Goal: Use online tool/utility: Utilize a website feature to perform a specific function

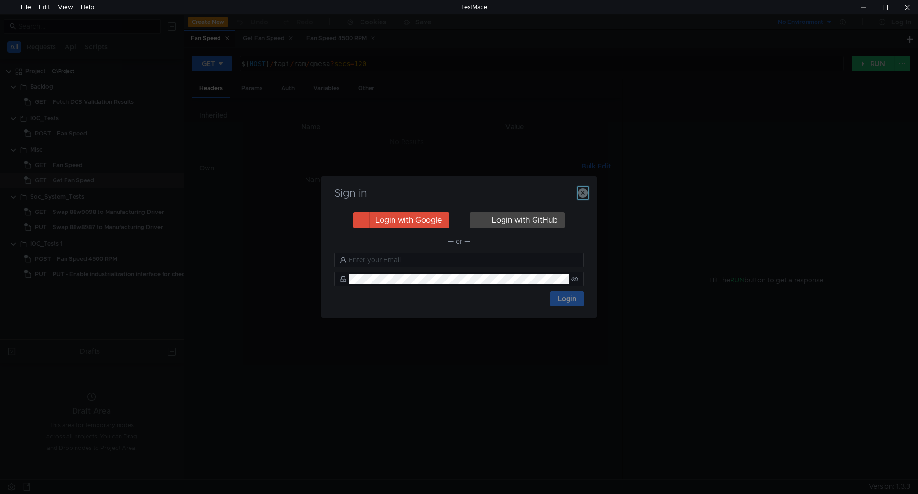
click at [586, 187] on button "button" at bounding box center [583, 192] width 10 height 11
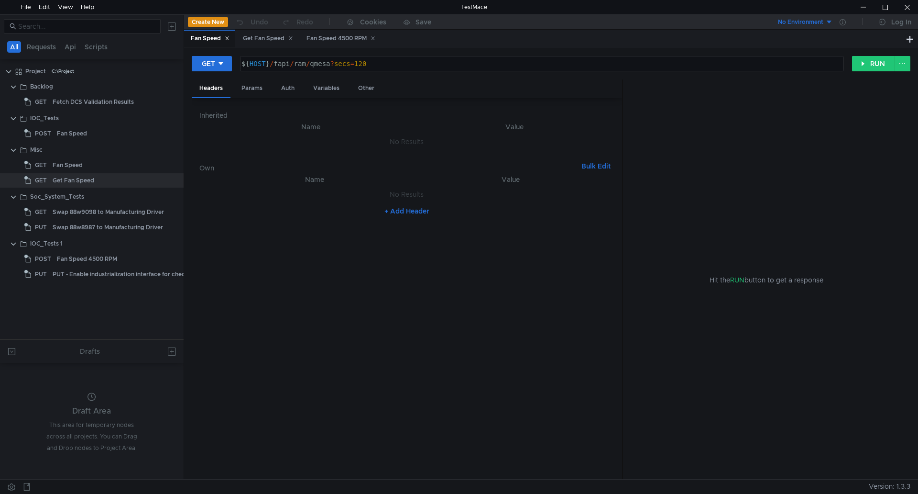
click at [229, 40] on icon at bounding box center [227, 38] width 5 height 5
click at [229, 40] on div "Get Fan Speed" at bounding box center [216, 38] width 50 height 10
click at [235, 40] on div "Get Fan Speed" at bounding box center [216, 38] width 50 height 10
click at [238, 38] on icon at bounding box center [238, 38] width 5 height 5
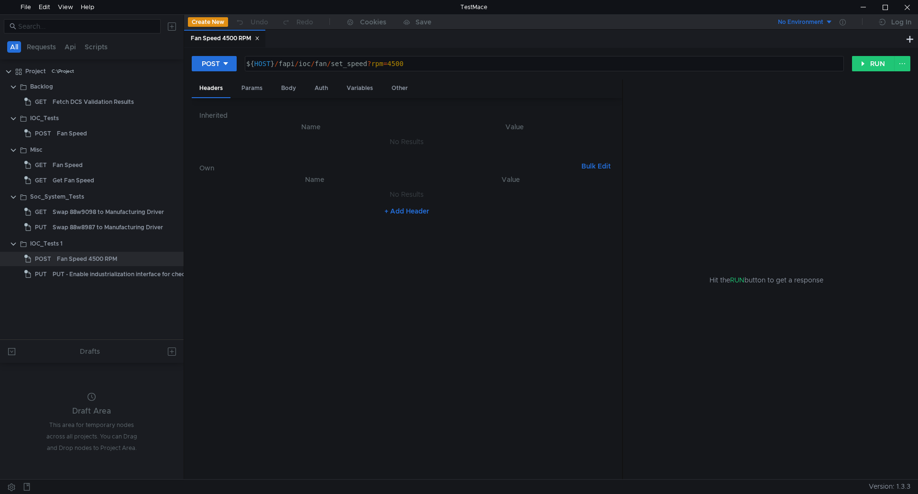
click at [240, 38] on div "Fan Speed 4500 RPM" at bounding box center [225, 38] width 69 height 10
click at [262, 38] on div "Fan Speed 4500 RPM" at bounding box center [224, 39] width 81 height 18
click at [265, 37] on div "Fan Speed 4500 RPM" at bounding box center [224, 39] width 81 height 18
click at [260, 38] on icon at bounding box center [257, 38] width 5 height 5
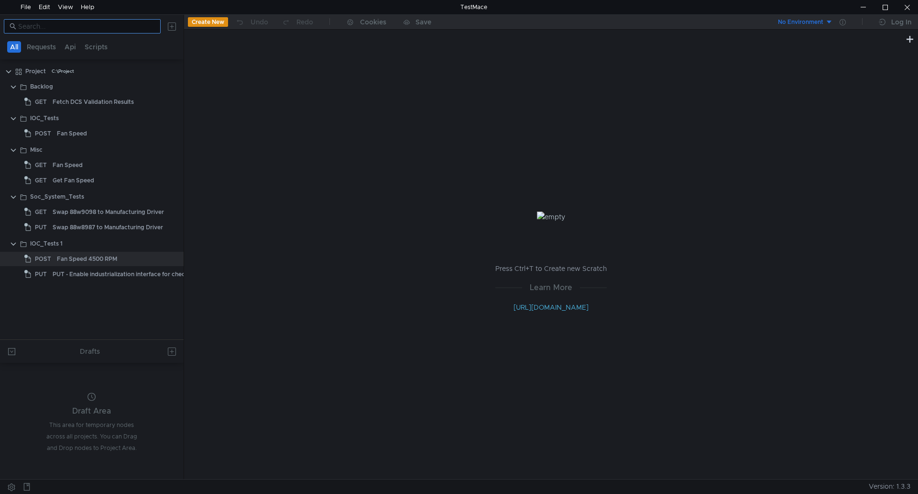
click at [126, 20] on nz-input-group at bounding box center [82, 26] width 157 height 14
click at [119, 30] on input at bounding box center [86, 26] width 137 height 11
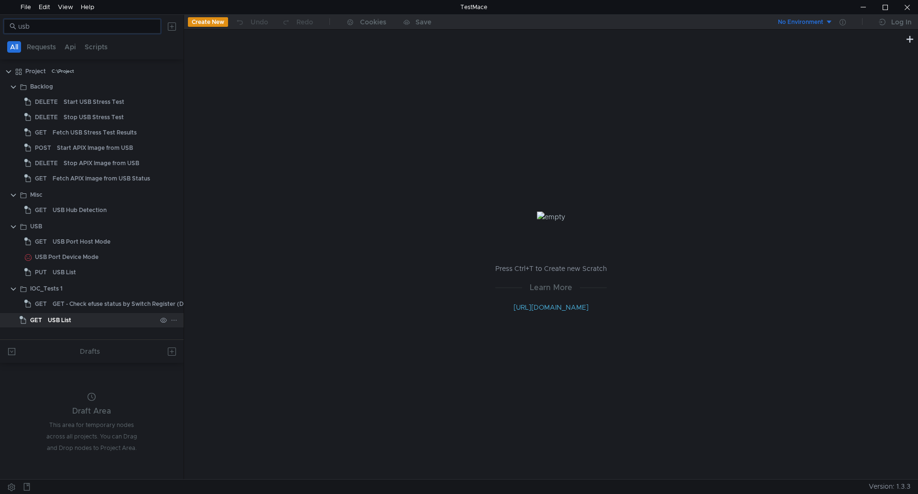
type input "usb"
click at [94, 318] on div "USB List" at bounding box center [102, 320] width 109 height 14
click at [106, 318] on div "USB List" at bounding box center [102, 320] width 109 height 14
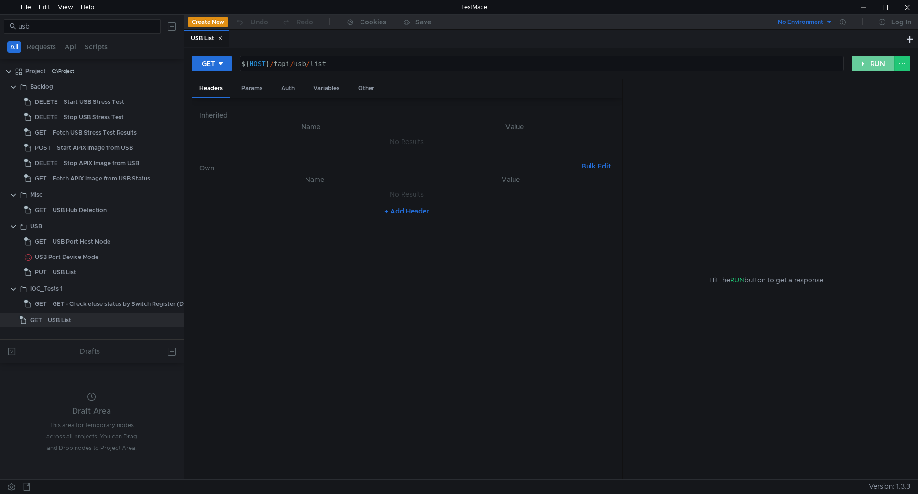
click at [868, 64] on button "RUN" at bounding box center [873, 63] width 43 height 15
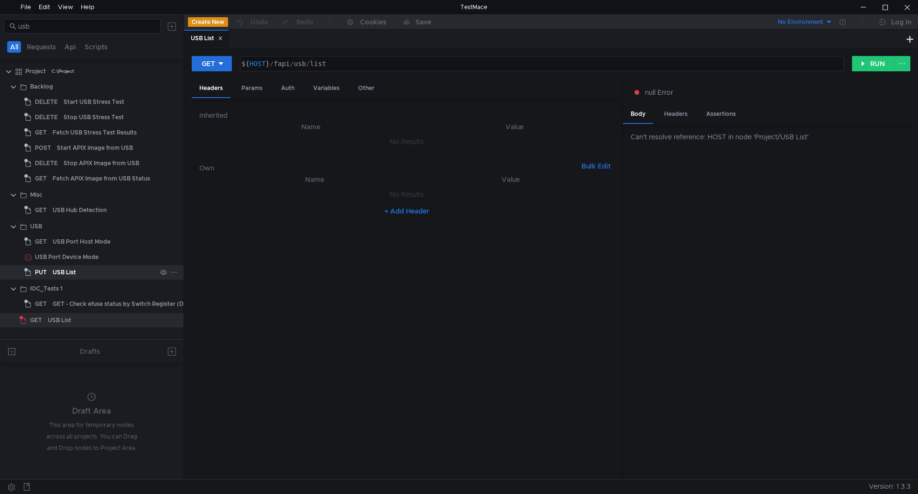
click at [102, 273] on div "USB List" at bounding box center [105, 272] width 104 height 14
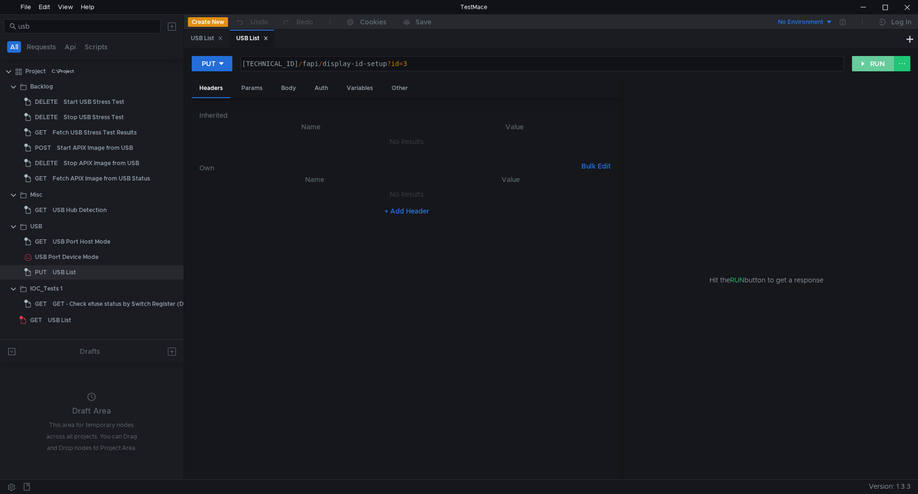
click at [877, 65] on button "RUN" at bounding box center [873, 63] width 43 height 15
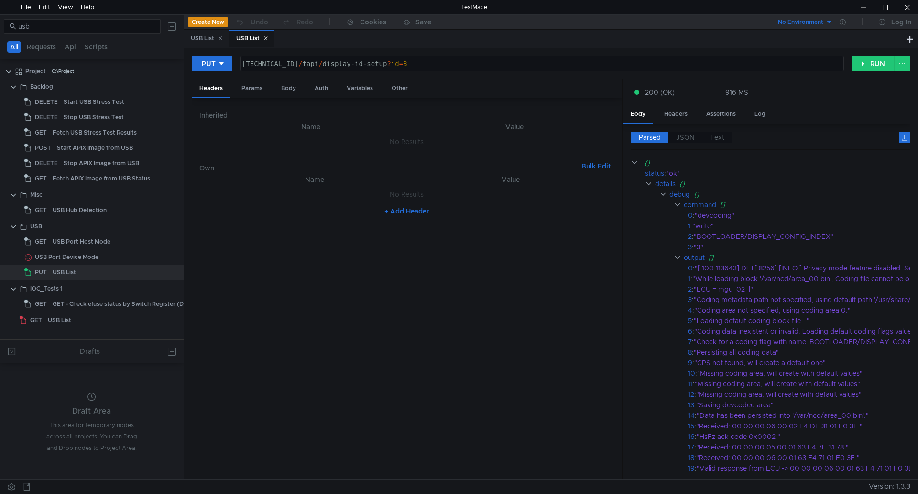
click at [268, 35] on div "USB List" at bounding box center [252, 38] width 32 height 10
click at [268, 40] on icon at bounding box center [266, 38] width 5 height 5
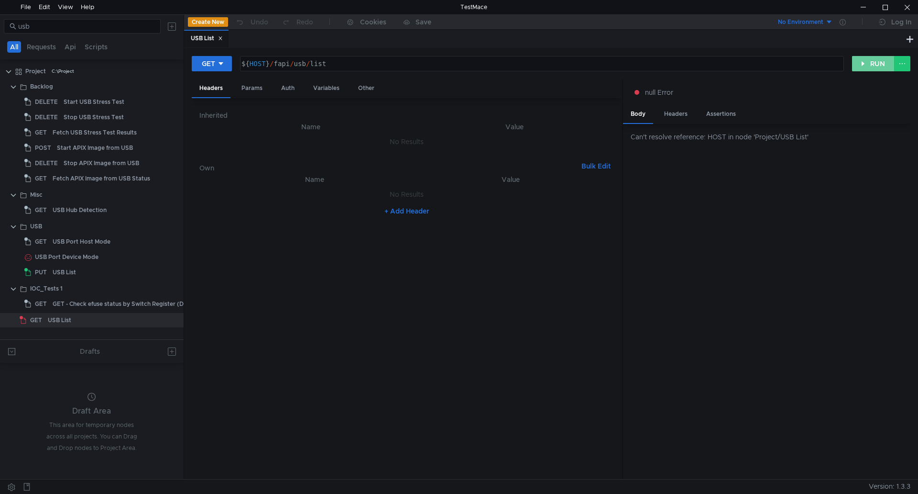
click at [865, 67] on button "RUN" at bounding box center [873, 63] width 43 height 15
click at [743, 173] on div "Can't resolve reference: HOST in node 'Project/USB List'" at bounding box center [766, 301] width 287 height 355
click at [871, 62] on button "RUN" at bounding box center [873, 63] width 43 height 15
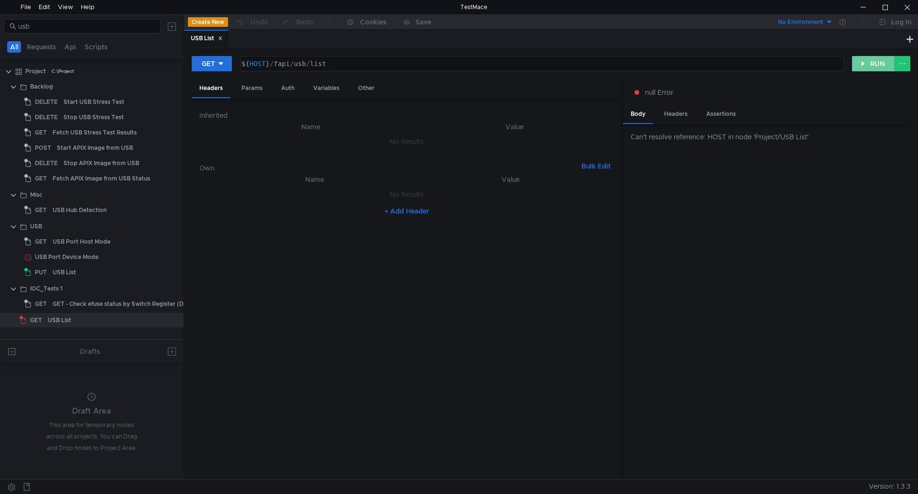
click at [871, 62] on button "RUN" at bounding box center [873, 63] width 43 height 15
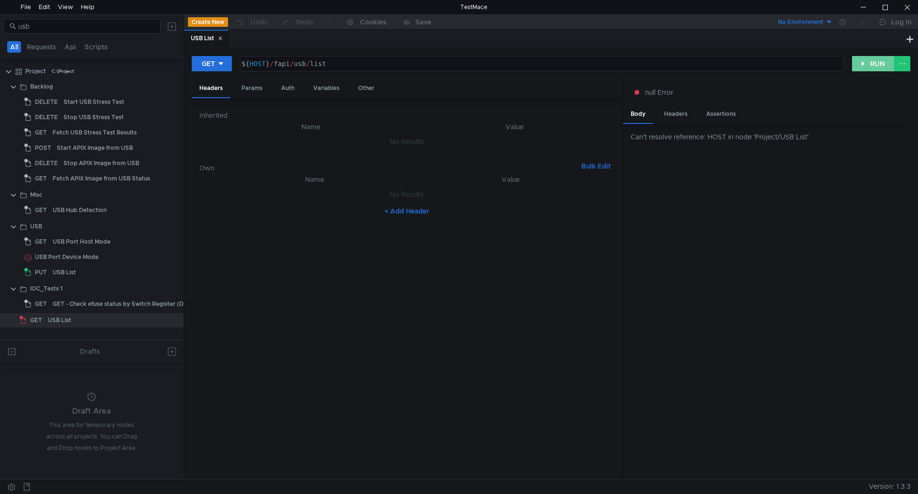
click at [871, 62] on button "RUN" at bounding box center [873, 63] width 43 height 15
click at [98, 315] on div "USB List" at bounding box center [102, 320] width 109 height 14
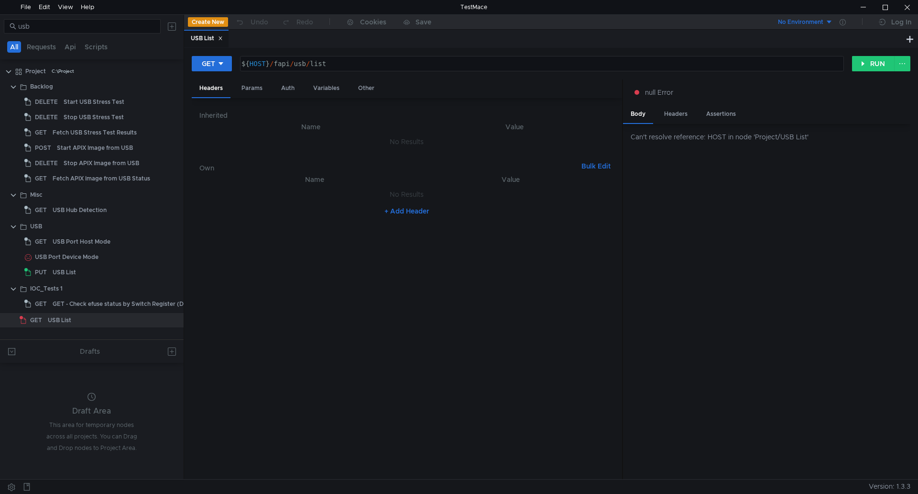
click at [221, 37] on icon at bounding box center [220, 38] width 5 height 5
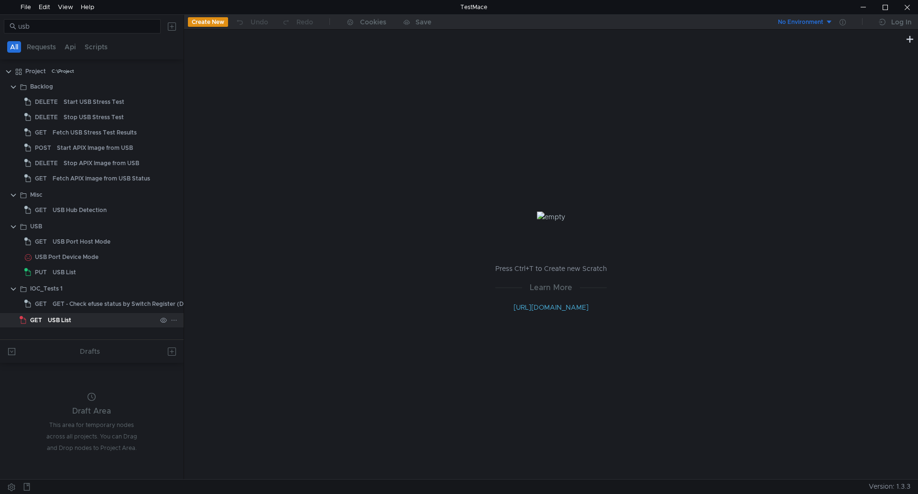
click at [149, 320] on div "USB List" at bounding box center [102, 320] width 109 height 14
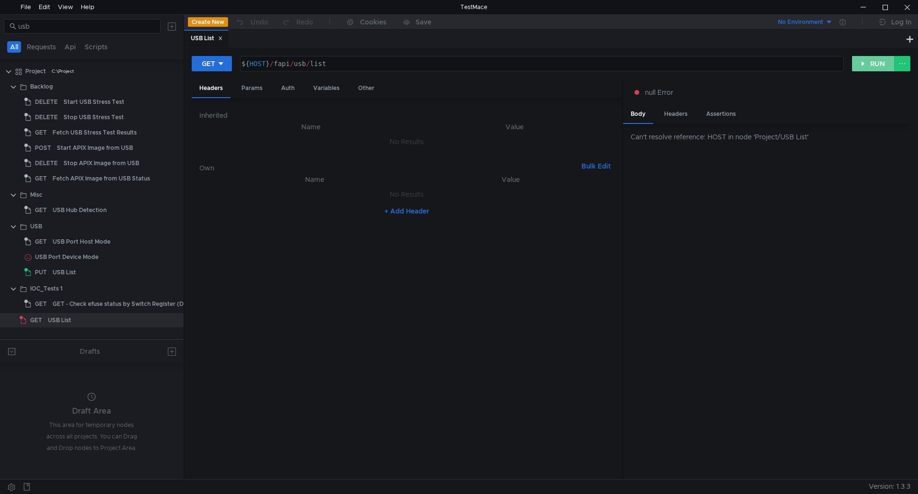
click at [859, 59] on button "RUN" at bounding box center [873, 63] width 43 height 15
click at [114, 264] on div at bounding box center [92, 264] width 184 height 1
click at [117, 260] on div "USB Port Device Mode" at bounding box center [95, 257] width 121 height 14
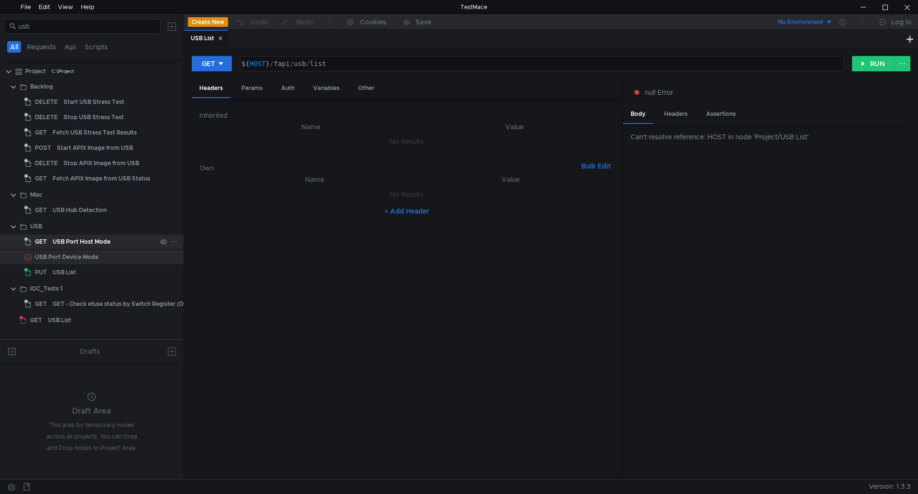
click at [116, 239] on div "USB Port Host Mode" at bounding box center [105, 241] width 104 height 14
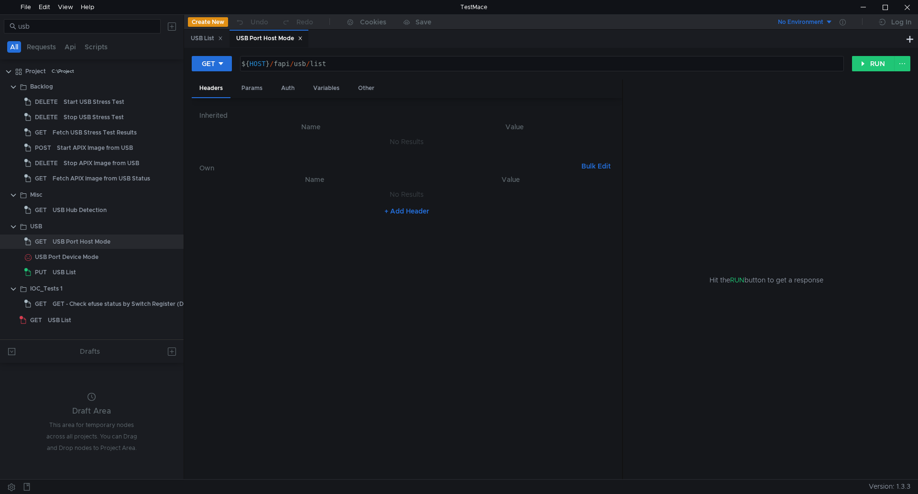
click at [303, 35] on div "USB Port Host Mode" at bounding box center [269, 38] width 66 height 10
click at [303, 38] on icon at bounding box center [300, 38] width 5 height 5
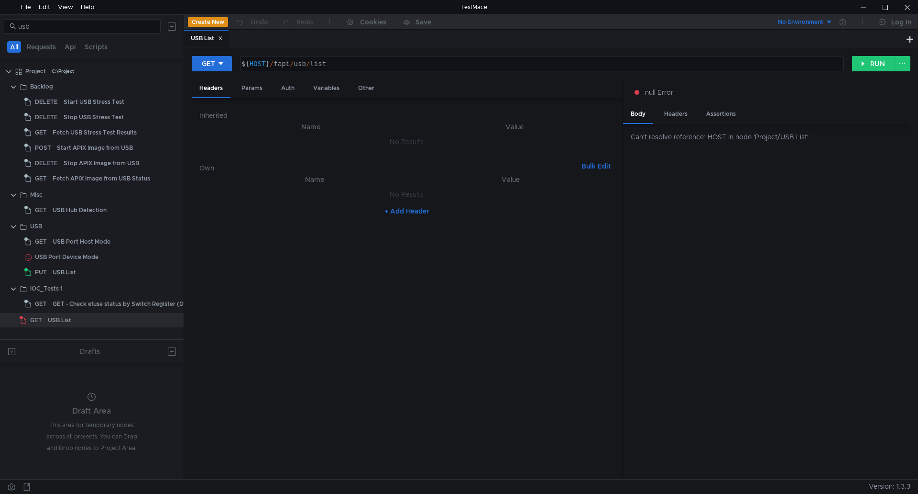
click at [217, 43] on div "USB List" at bounding box center [207, 38] width 32 height 10
click at [220, 40] on icon at bounding box center [220, 38] width 5 height 5
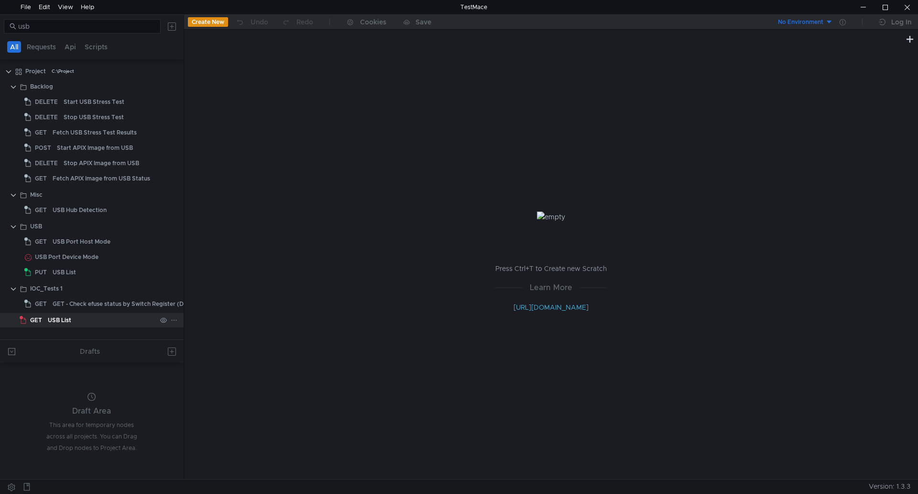
click at [88, 314] on div "USB List" at bounding box center [102, 320] width 109 height 14
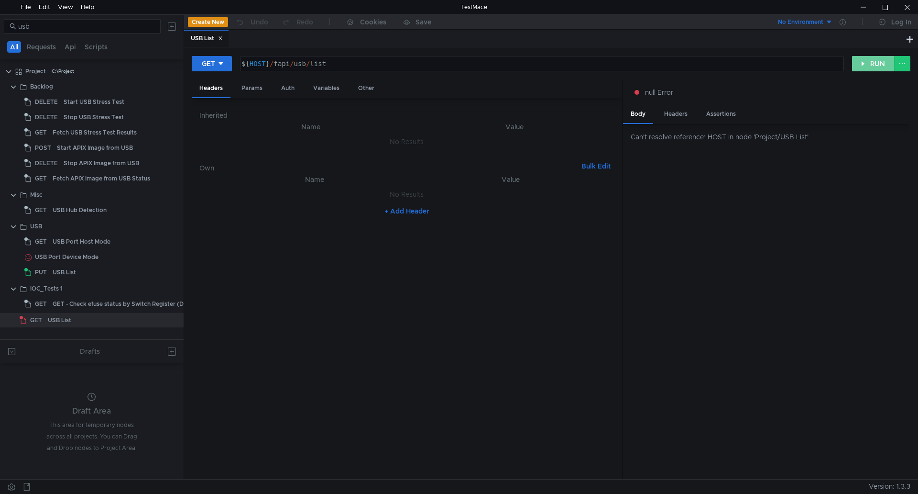
click at [862, 64] on button "RUN" at bounding box center [873, 63] width 43 height 15
click at [901, 60] on button at bounding box center [902, 63] width 16 height 15
click at [230, 60] on div at bounding box center [459, 247] width 918 height 494
click at [223, 62] on icon at bounding box center [221, 63] width 7 height 7
drag, startPoint x: 684, startPoint y: 55, endPoint x: 697, endPoint y: 55, distance: 12.9
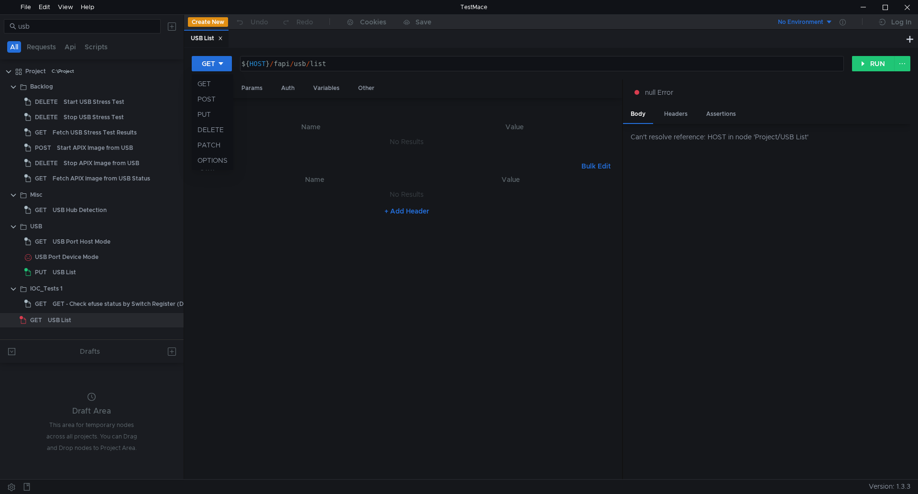
click at [688, 54] on div at bounding box center [459, 247] width 918 height 494
click at [860, 59] on button "RUN" at bounding box center [873, 63] width 43 height 15
click at [860, 58] on button "RUN" at bounding box center [873, 63] width 43 height 15
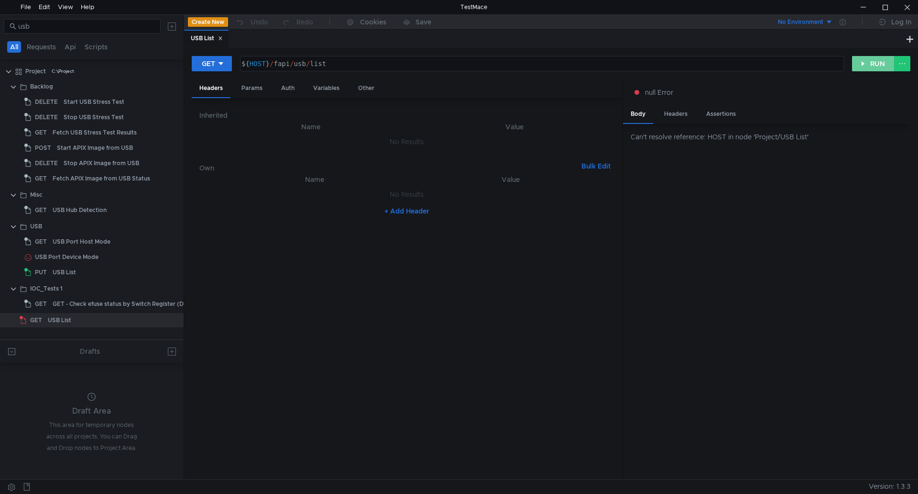
click at [860, 58] on button "RUN" at bounding box center [873, 63] width 43 height 15
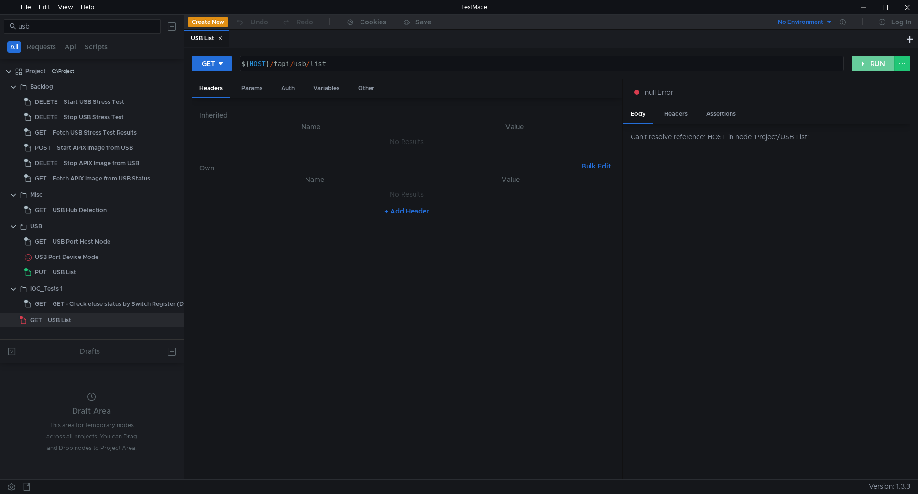
click at [860, 58] on button "RUN" at bounding box center [873, 63] width 43 height 15
click at [860, 57] on button "RUN" at bounding box center [873, 63] width 43 height 15
click at [40, 69] on div "Project" at bounding box center [35, 71] width 21 height 14
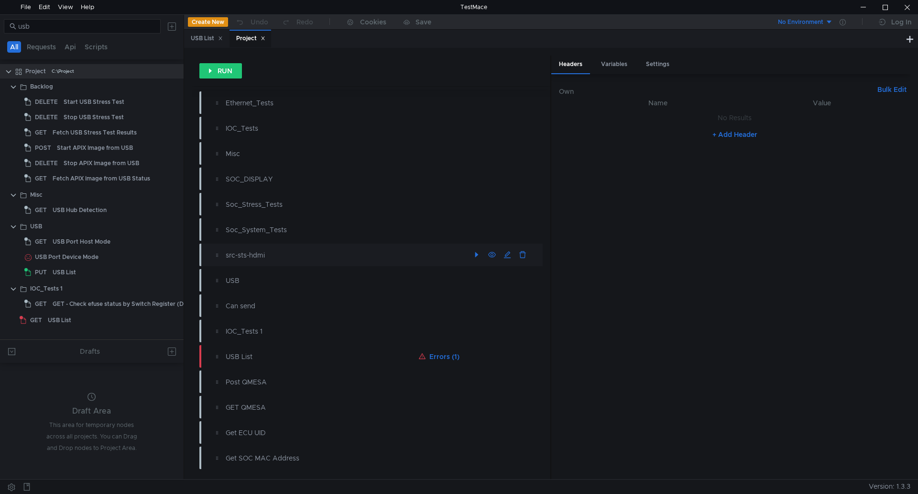
scroll to position [132, 0]
click at [281, 278] on div "USB" at bounding box center [348, 280] width 244 height 11
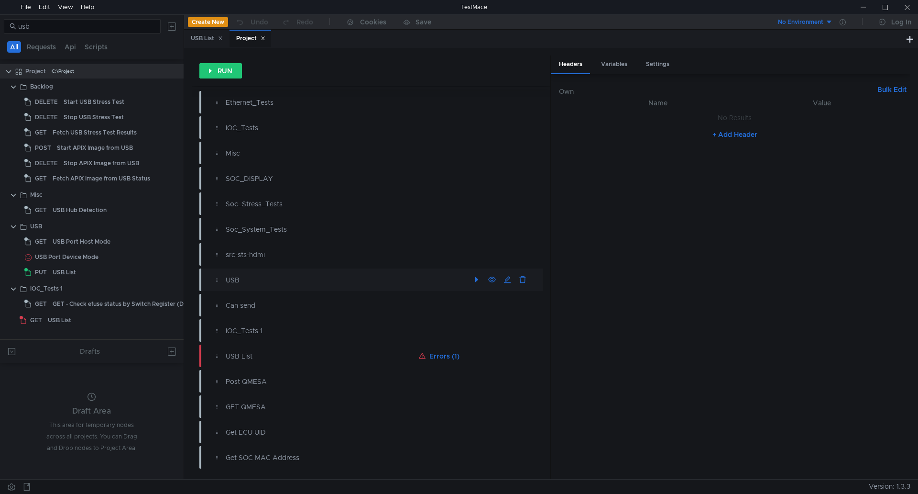
click at [238, 282] on div "USB" at bounding box center [348, 280] width 244 height 11
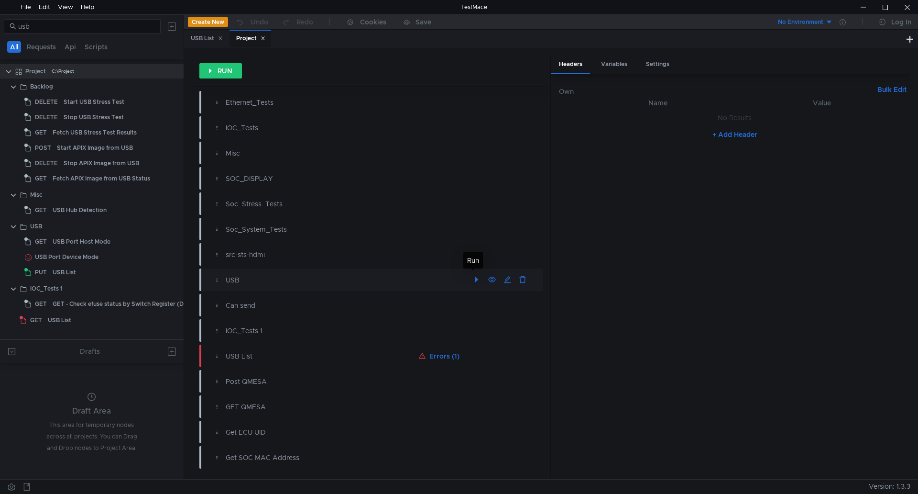
click at [472, 278] on button "button" at bounding box center [476, 279] width 15 height 15
click at [135, 245] on div "USB Port Host Mode" at bounding box center [105, 241] width 104 height 14
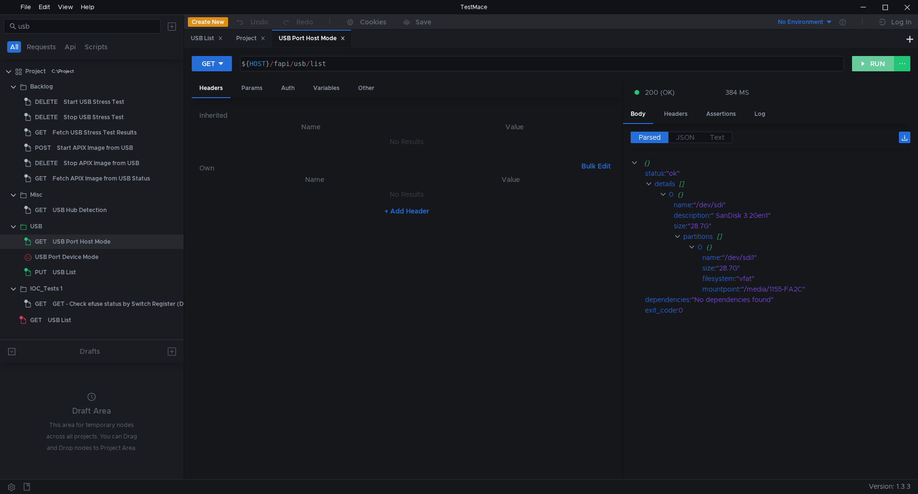
click at [877, 59] on button "RUN" at bounding box center [873, 63] width 43 height 15
click at [105, 322] on div "USB List" at bounding box center [102, 320] width 109 height 14
click at [119, 322] on div "USB List" at bounding box center [102, 320] width 109 height 14
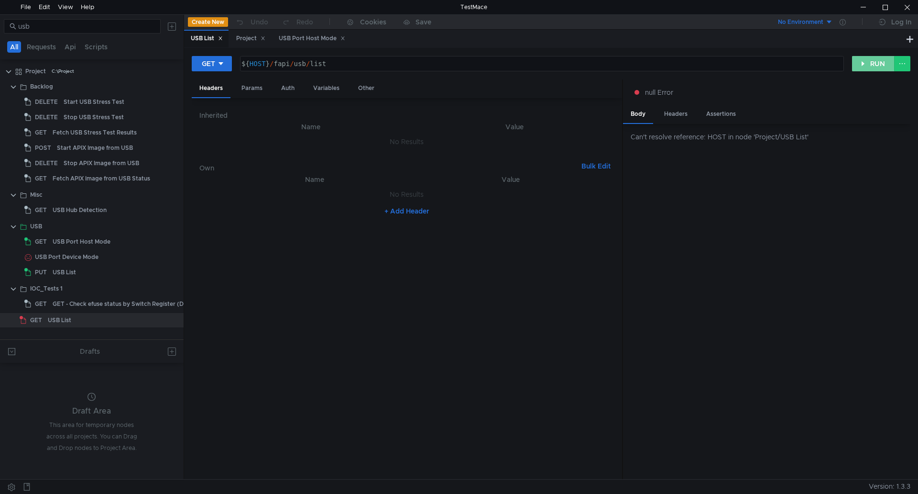
click at [869, 61] on button "RUN" at bounding box center [873, 63] width 43 height 15
click at [328, 37] on div "USB Port Host Mode" at bounding box center [312, 38] width 66 height 10
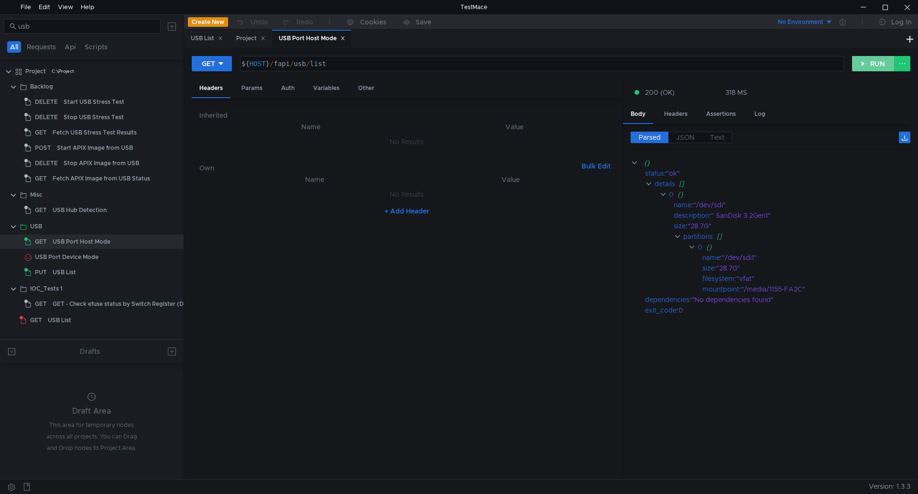
click at [872, 71] on button "RUN" at bounding box center [873, 63] width 43 height 15
click at [860, 11] on div at bounding box center [863, 7] width 22 height 14
